Goal: Check status: Check status

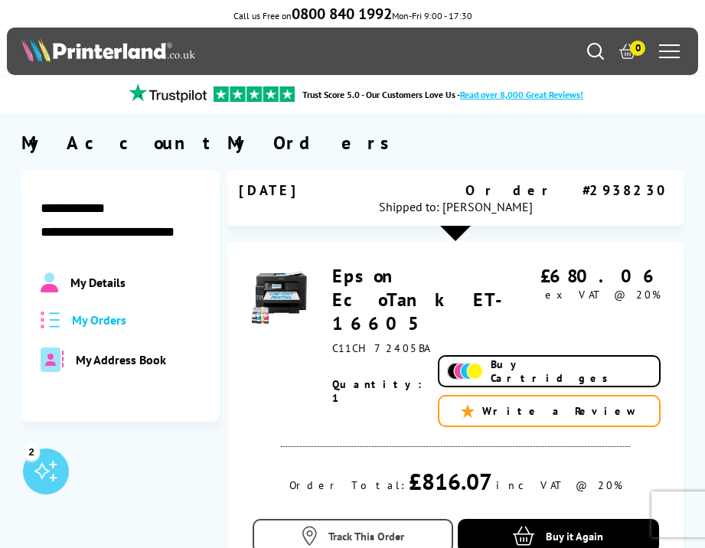
click at [344, 529] on span "Track This Order" at bounding box center [366, 536] width 76 height 15
click at [383, 529] on span "Track This Order" at bounding box center [366, 536] width 76 height 15
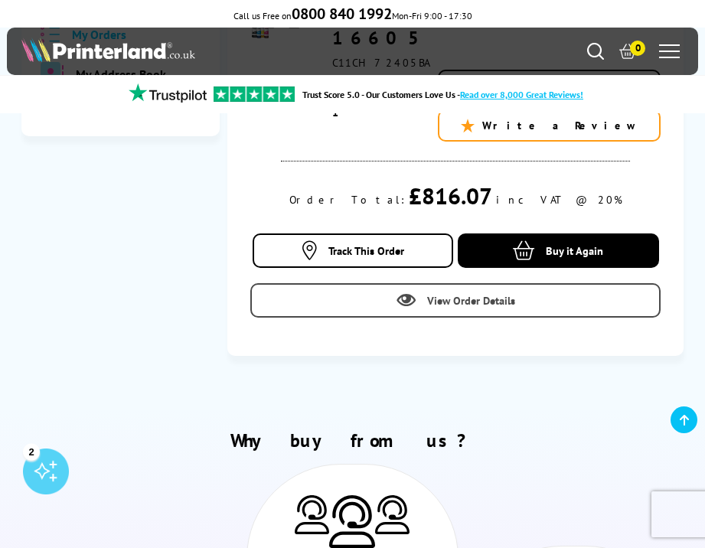
click at [457, 293] on span "View Order Details" at bounding box center [471, 300] width 88 height 15
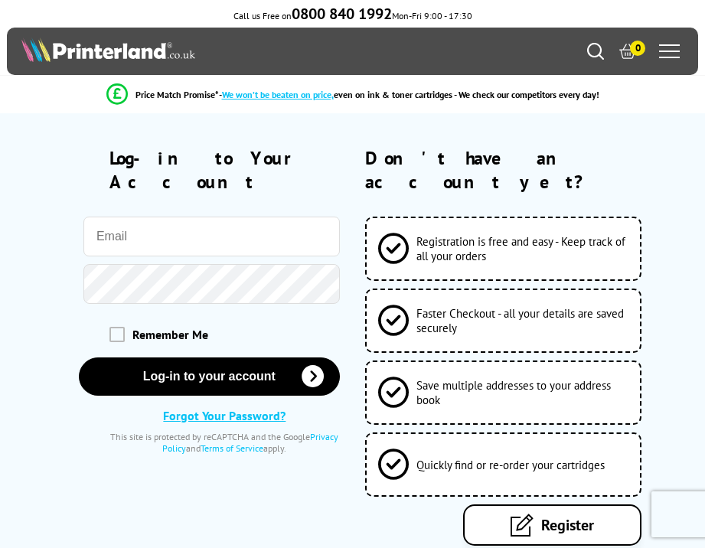
type input "[PERSON_NAME][EMAIL_ADDRESS][DOMAIN_NAME]"
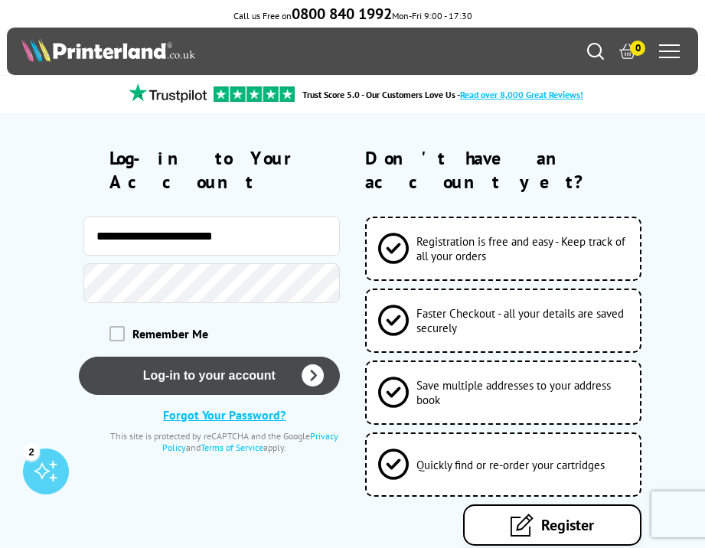
click at [194, 357] on button "Log-in to your account" at bounding box center [209, 376] width 261 height 38
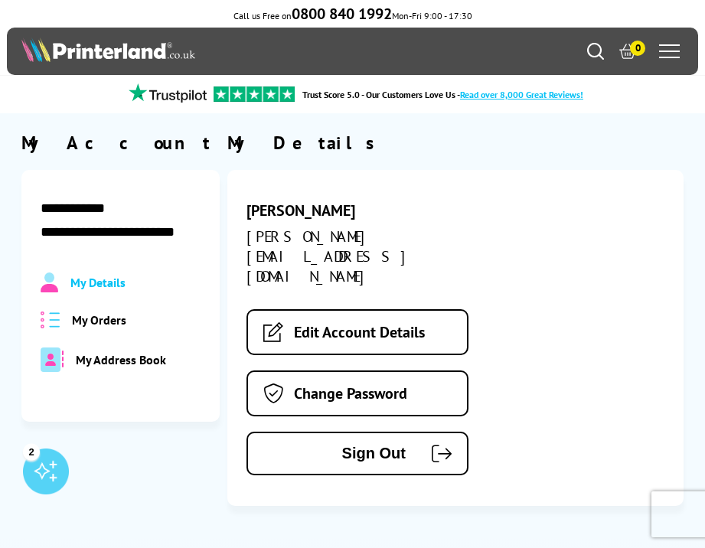
click at [115, 317] on span "My Orders" at bounding box center [99, 319] width 54 height 15
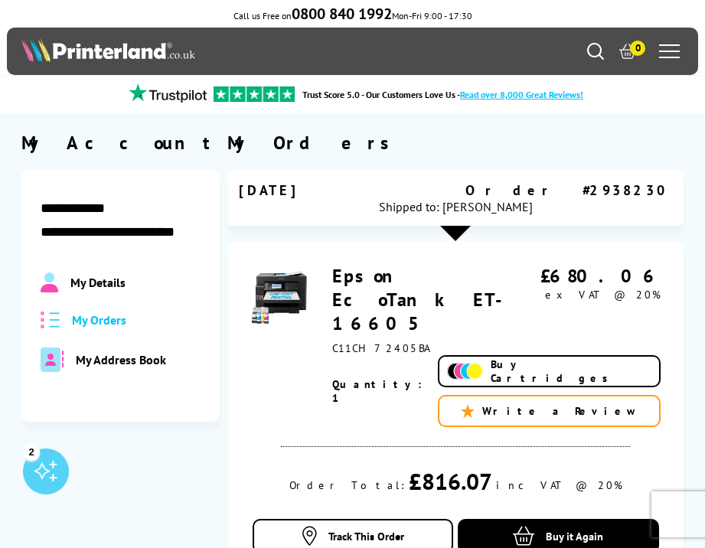
scroll to position [21, 0]
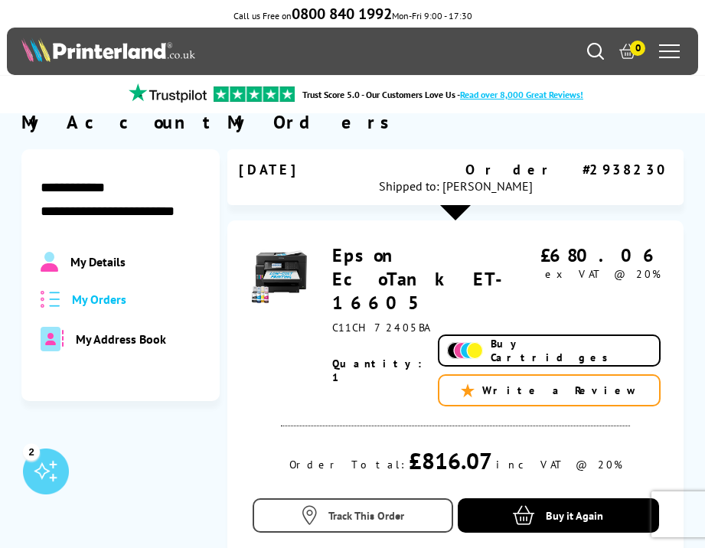
click at [372, 498] on link "Track This Order" at bounding box center [352, 515] width 201 height 34
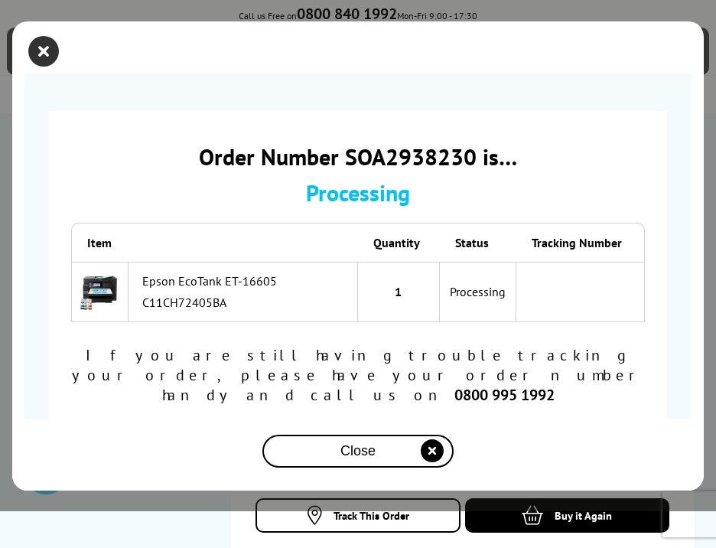
click at [44, 54] on icon "close modal" at bounding box center [43, 51] width 31 height 31
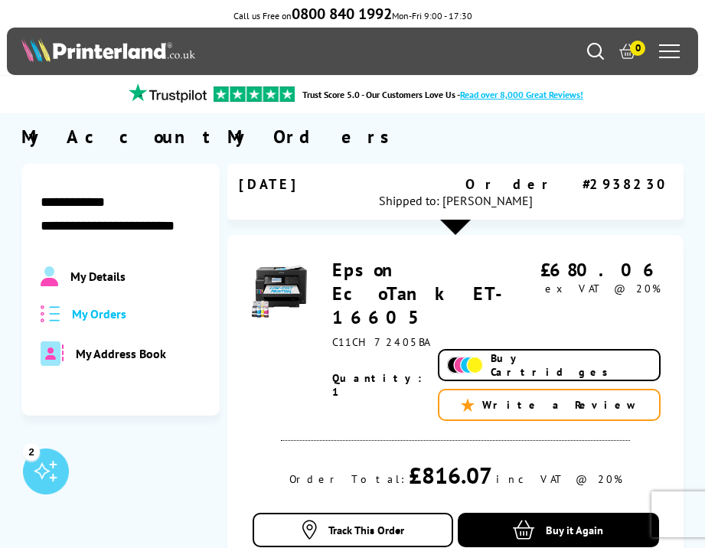
scroll to position [0, 0]
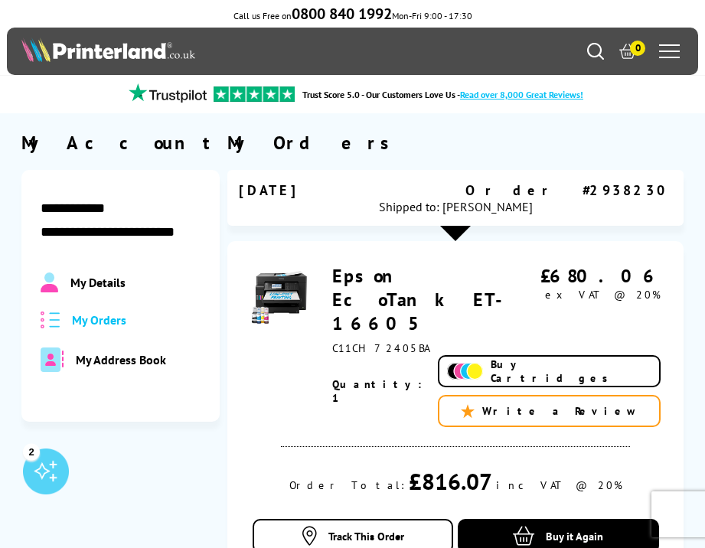
click at [102, 279] on span "My Details" at bounding box center [97, 282] width 55 height 15
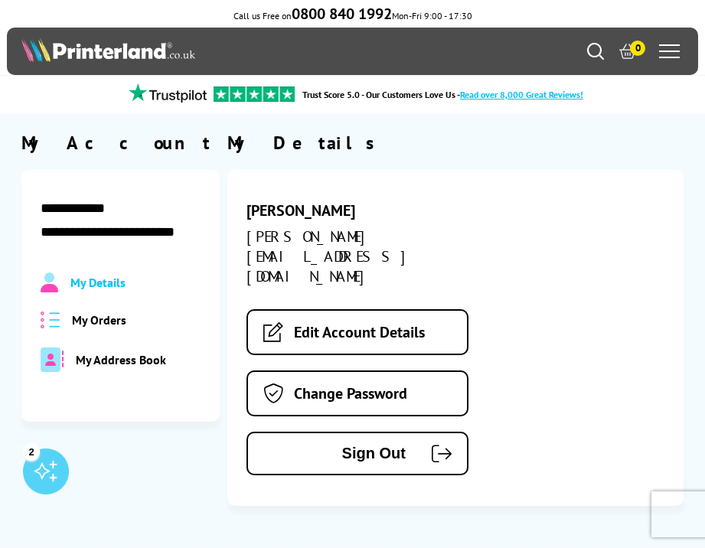
click at [169, 55] on img at bounding box center [108, 49] width 174 height 24
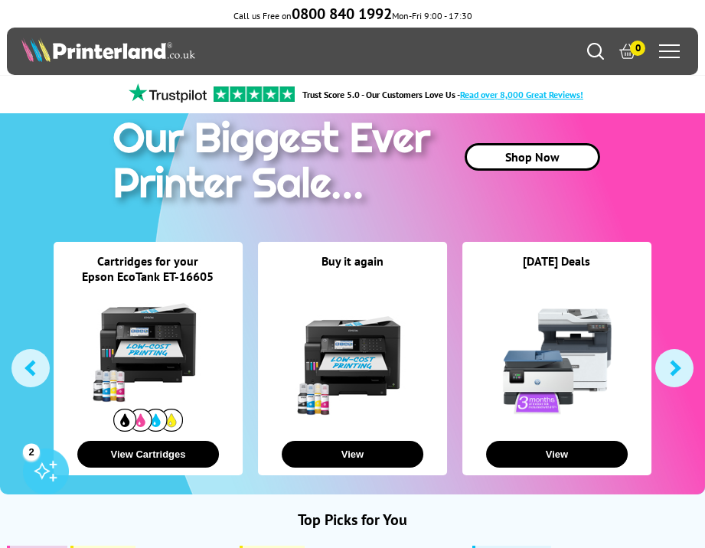
click at [174, 318] on link at bounding box center [147, 347] width 115 height 115
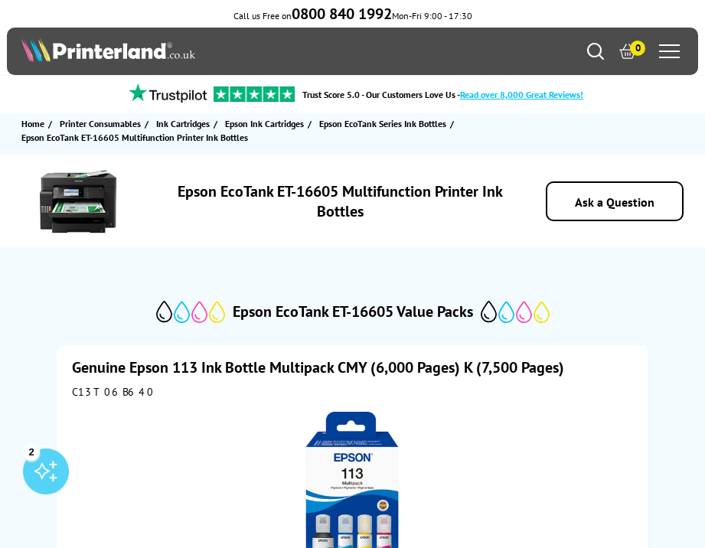
click at [194, 51] on img at bounding box center [108, 49] width 174 height 24
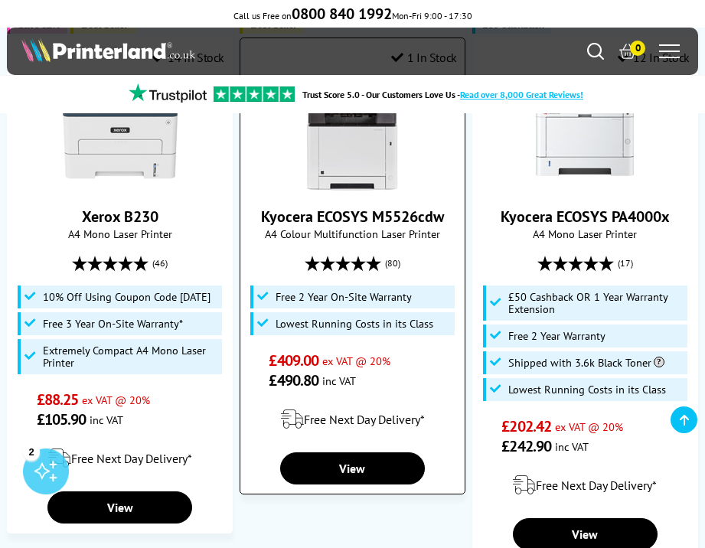
scroll to position [16, 0]
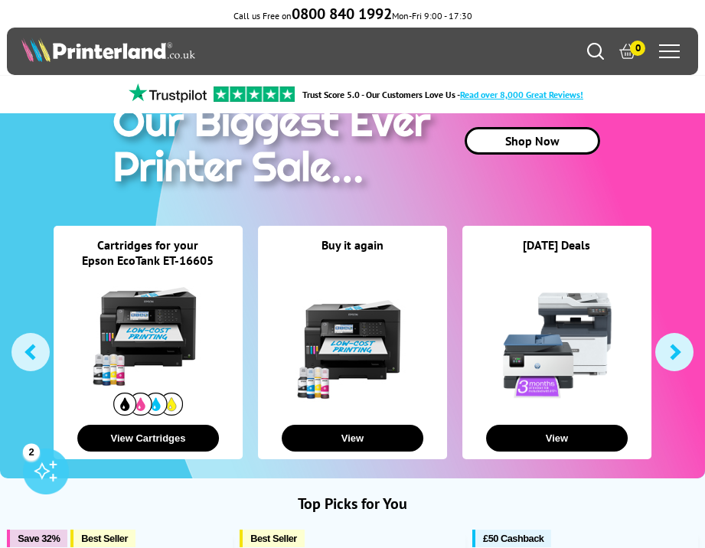
click at [373, 324] on link at bounding box center [352, 344] width 115 height 115
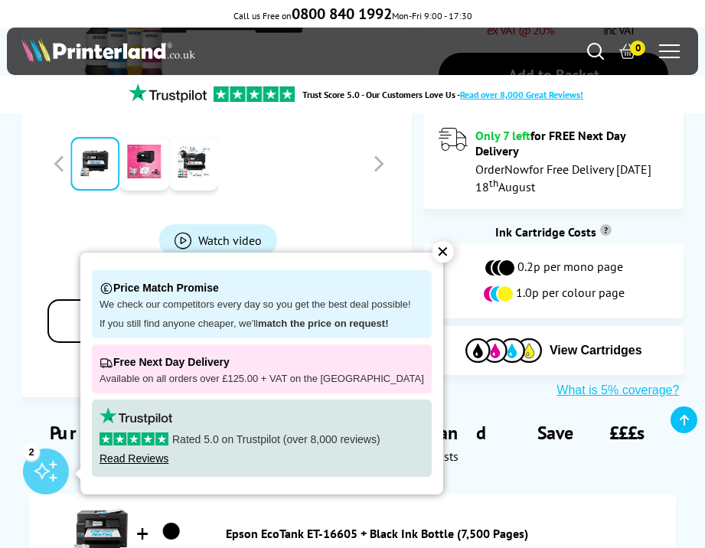
scroll to position [387, 0]
